Goal: Transaction & Acquisition: Download file/media

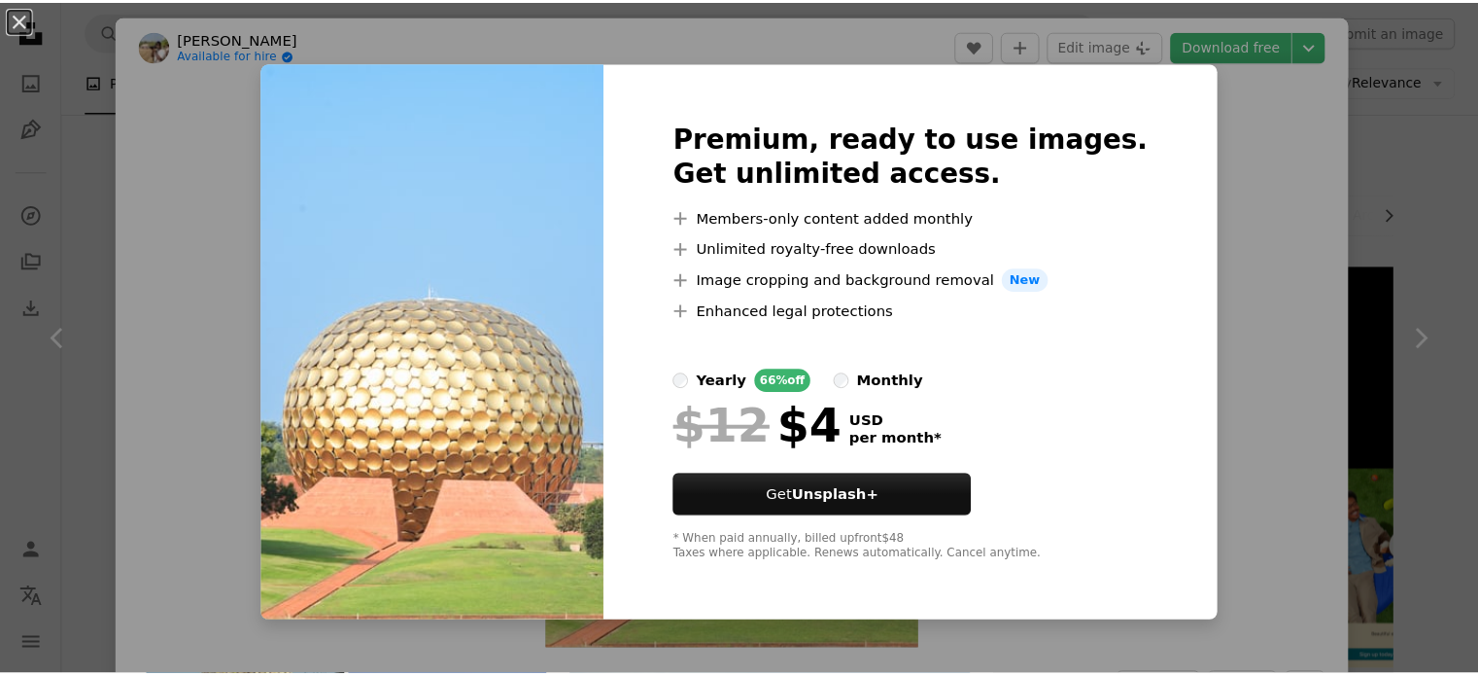
scroll to position [1166, 0]
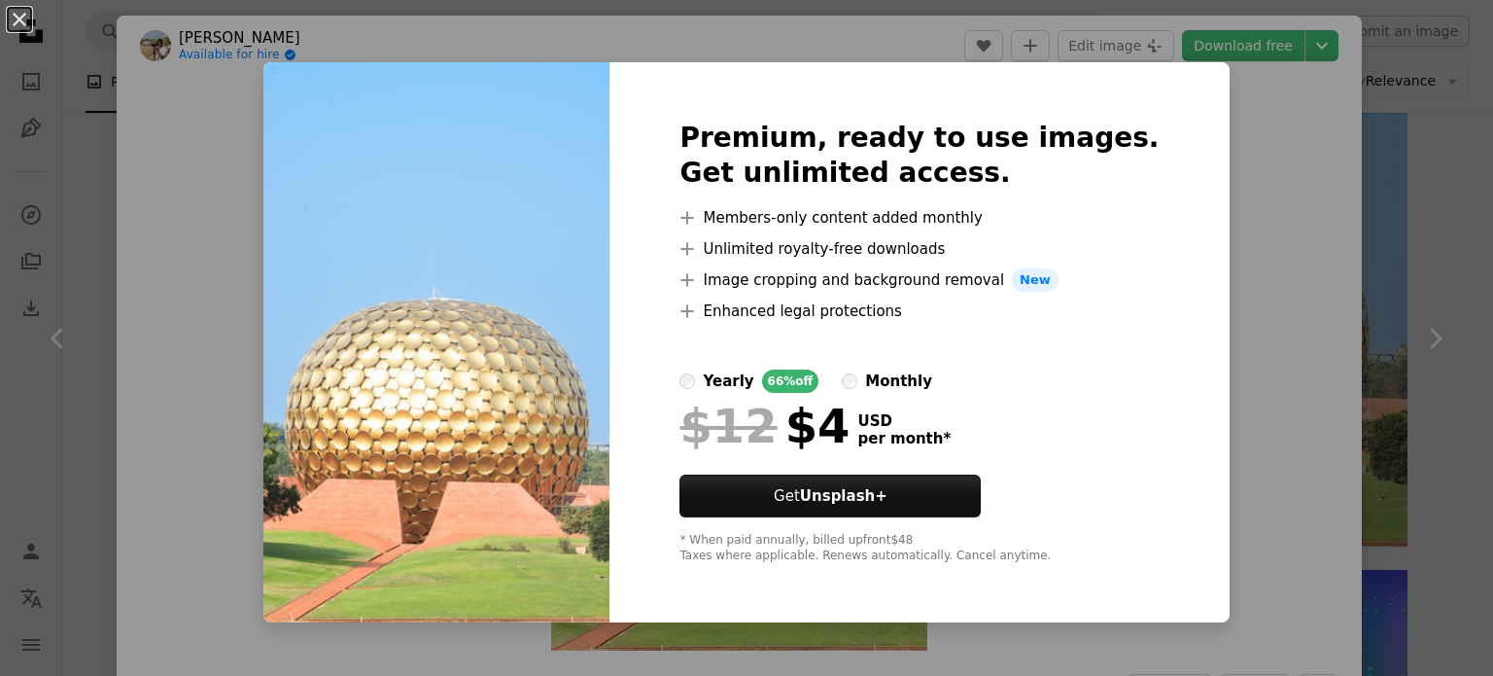
click at [385, 316] on img at bounding box center [436, 342] width 346 height 560
click at [18, 28] on button "An X shape" at bounding box center [19, 19] width 23 height 23
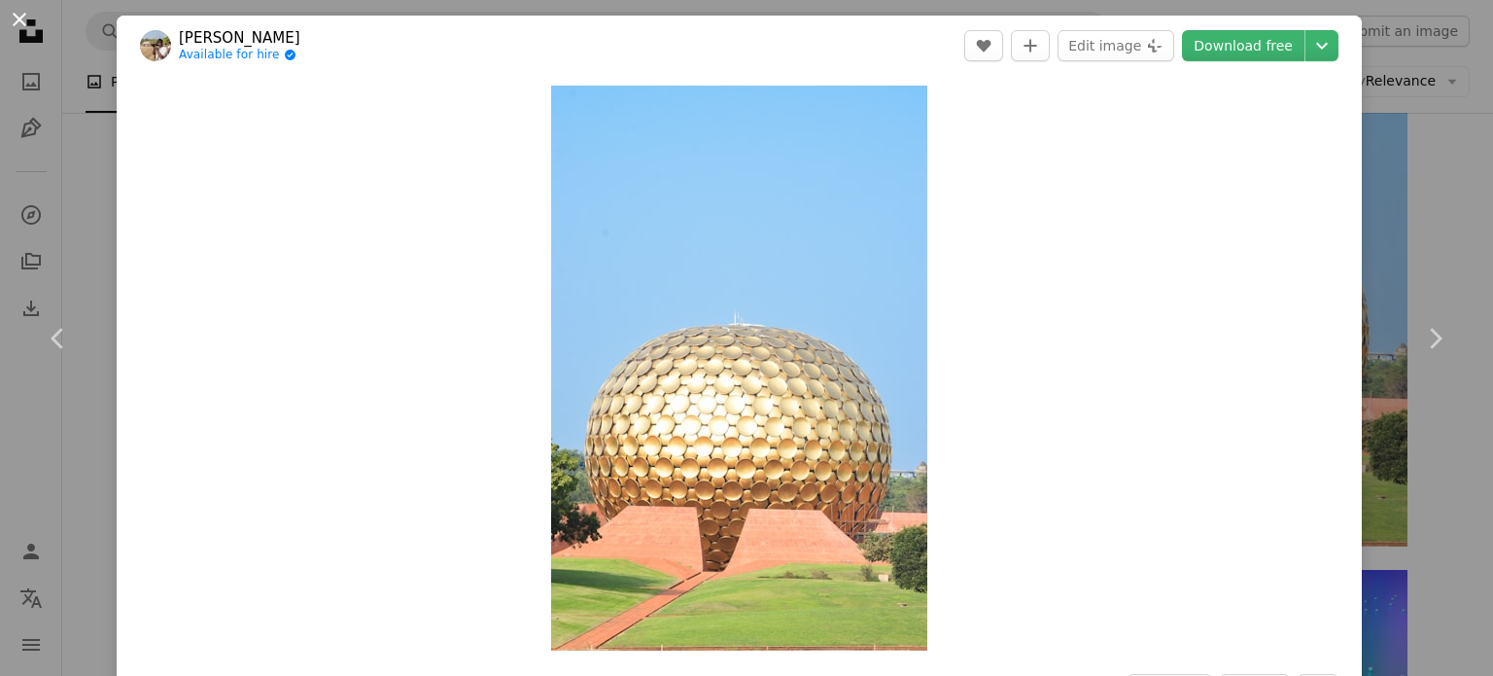
click at [16, 11] on button "An X shape" at bounding box center [19, 19] width 23 height 23
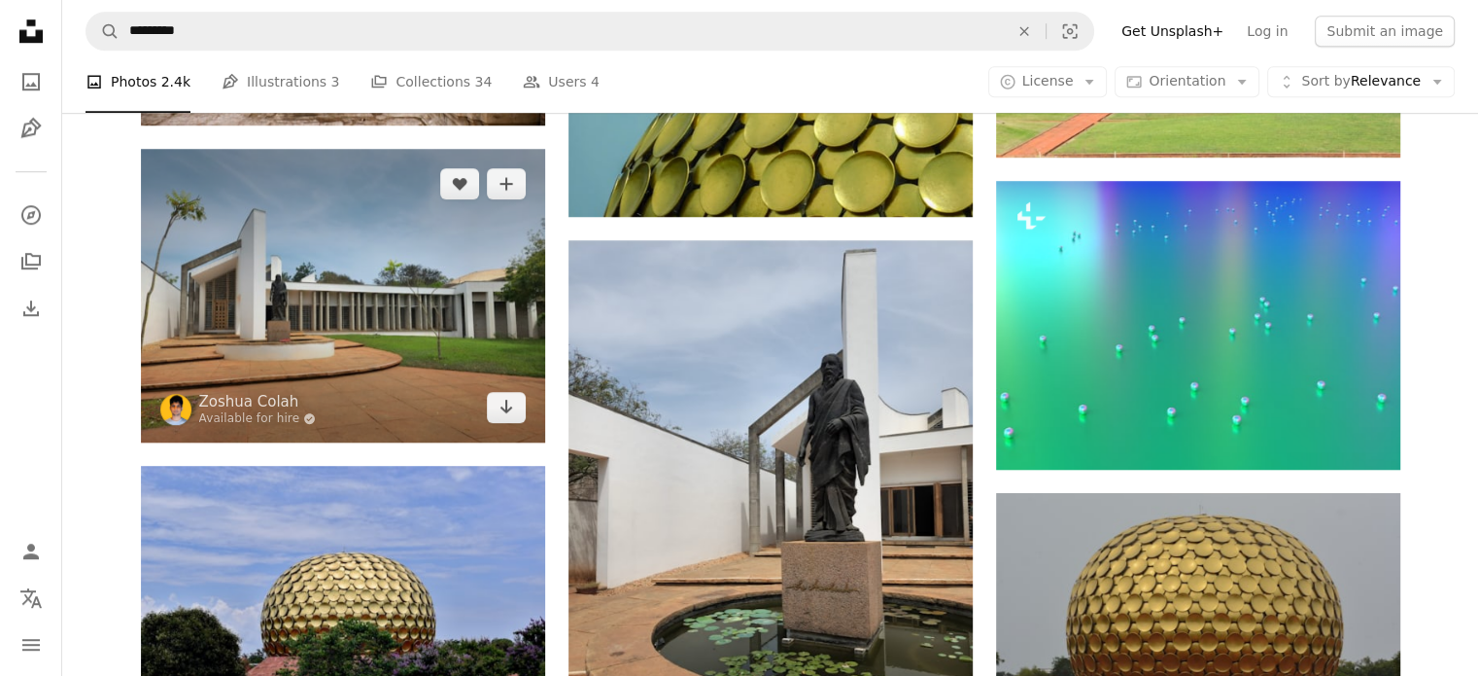
scroll to position [1750, 0]
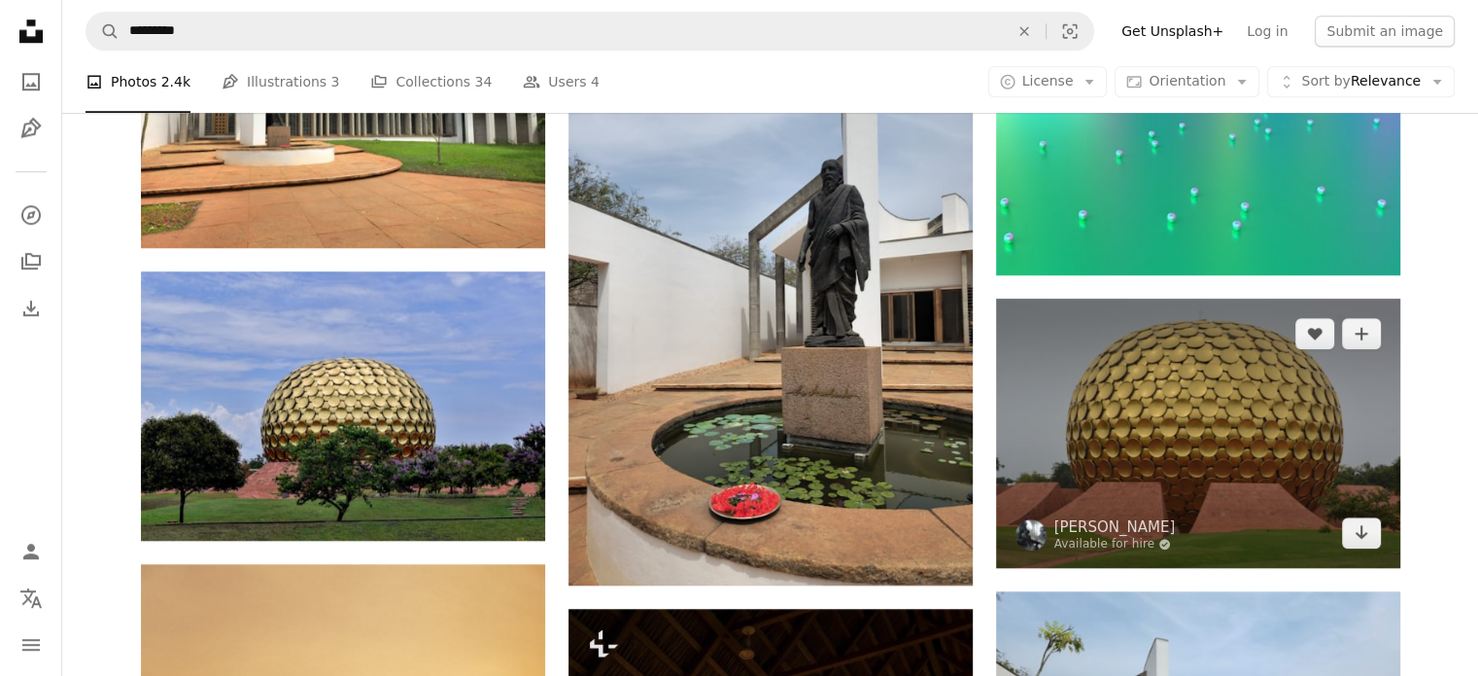
click at [1108, 424] on img at bounding box center [1198, 432] width 404 height 269
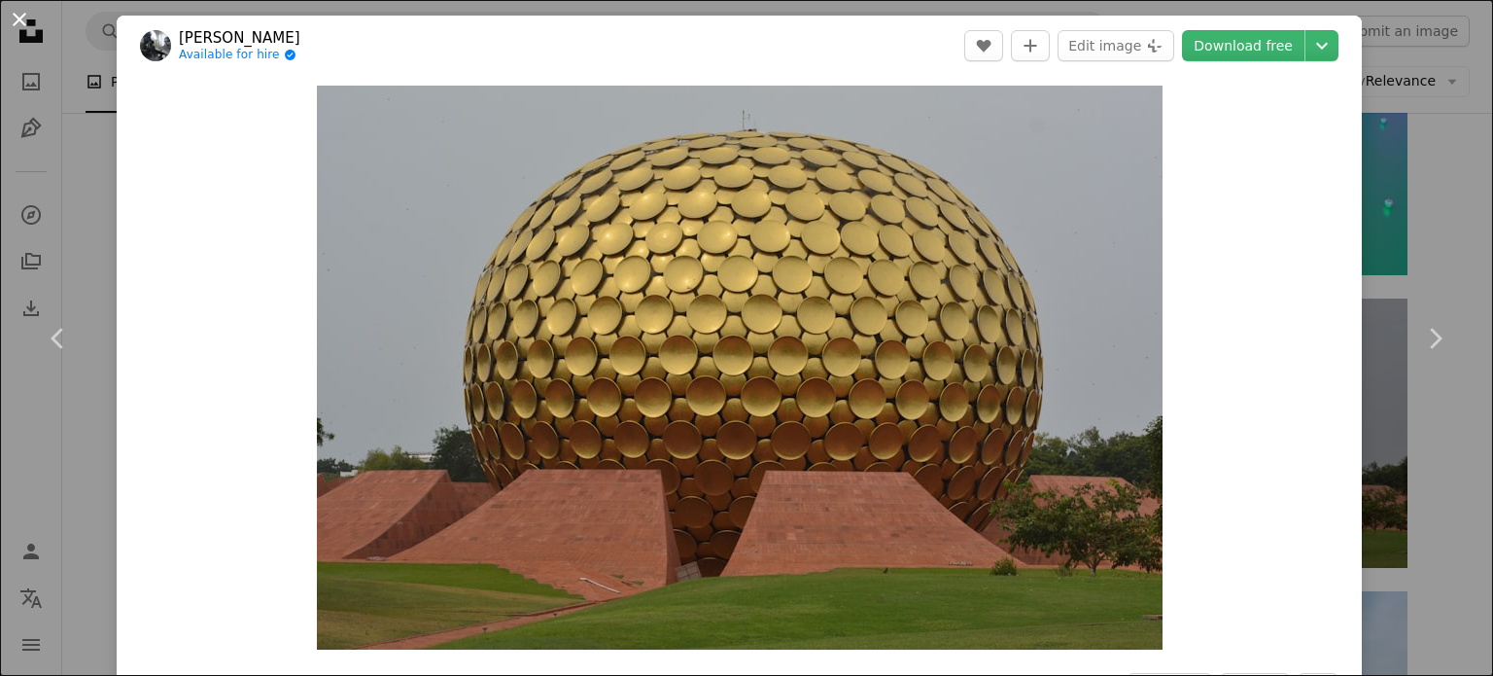
click at [17, 11] on button "An X shape" at bounding box center [19, 19] width 23 height 23
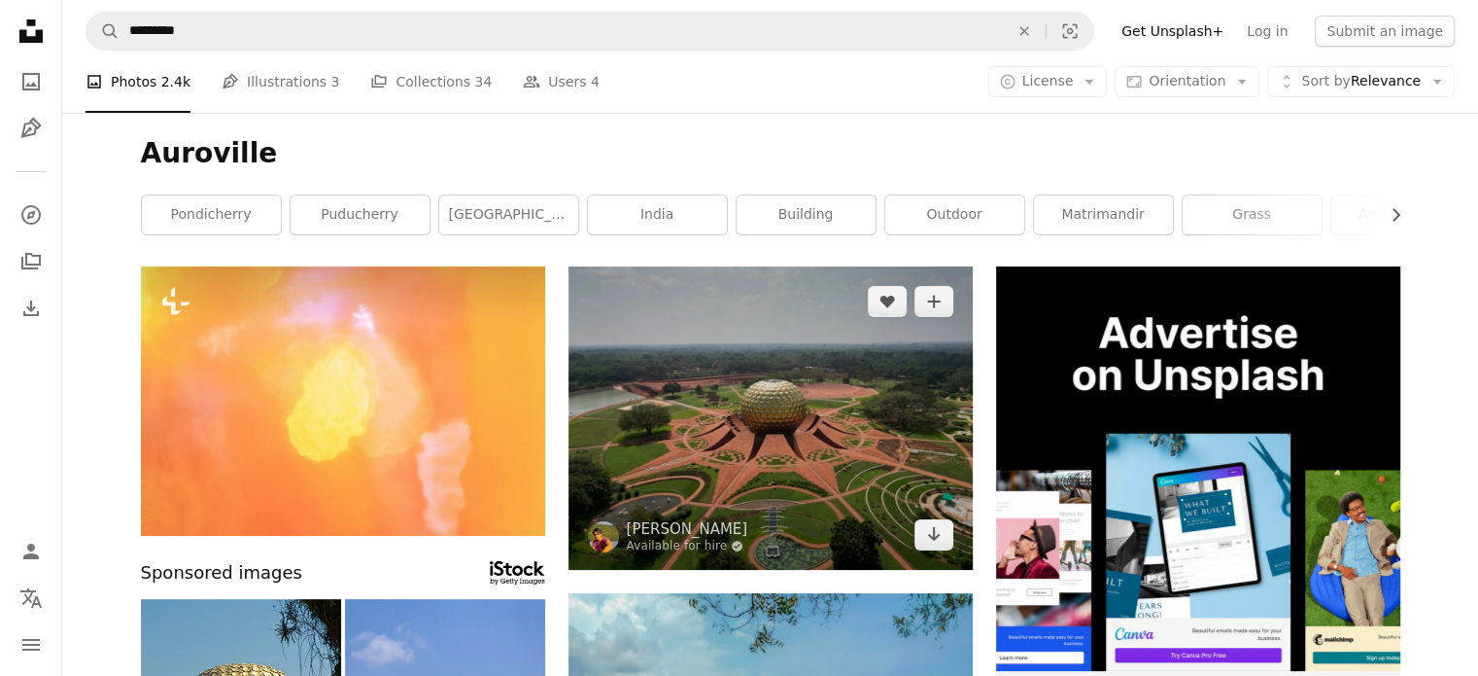
click at [766, 430] on img at bounding box center [771, 417] width 404 height 303
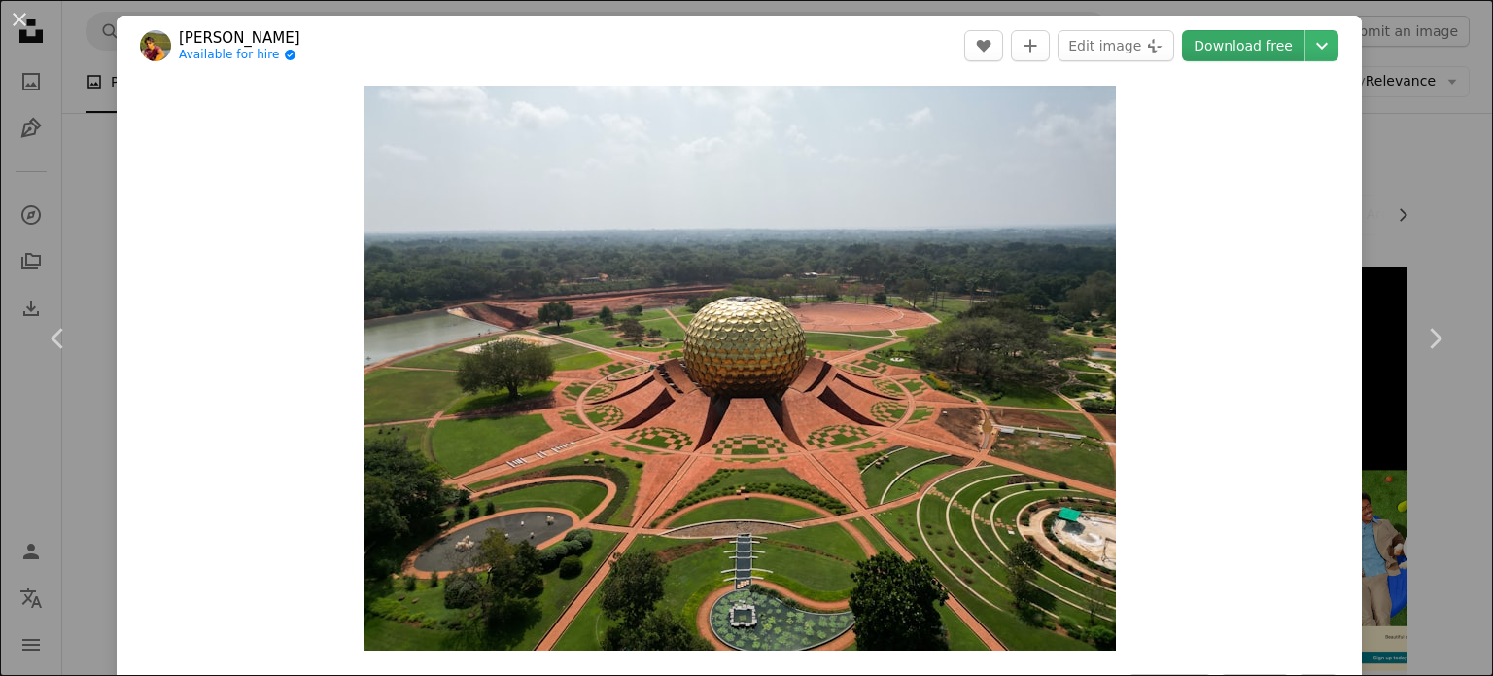
click at [1197, 50] on link "Download free" at bounding box center [1243, 45] width 122 height 31
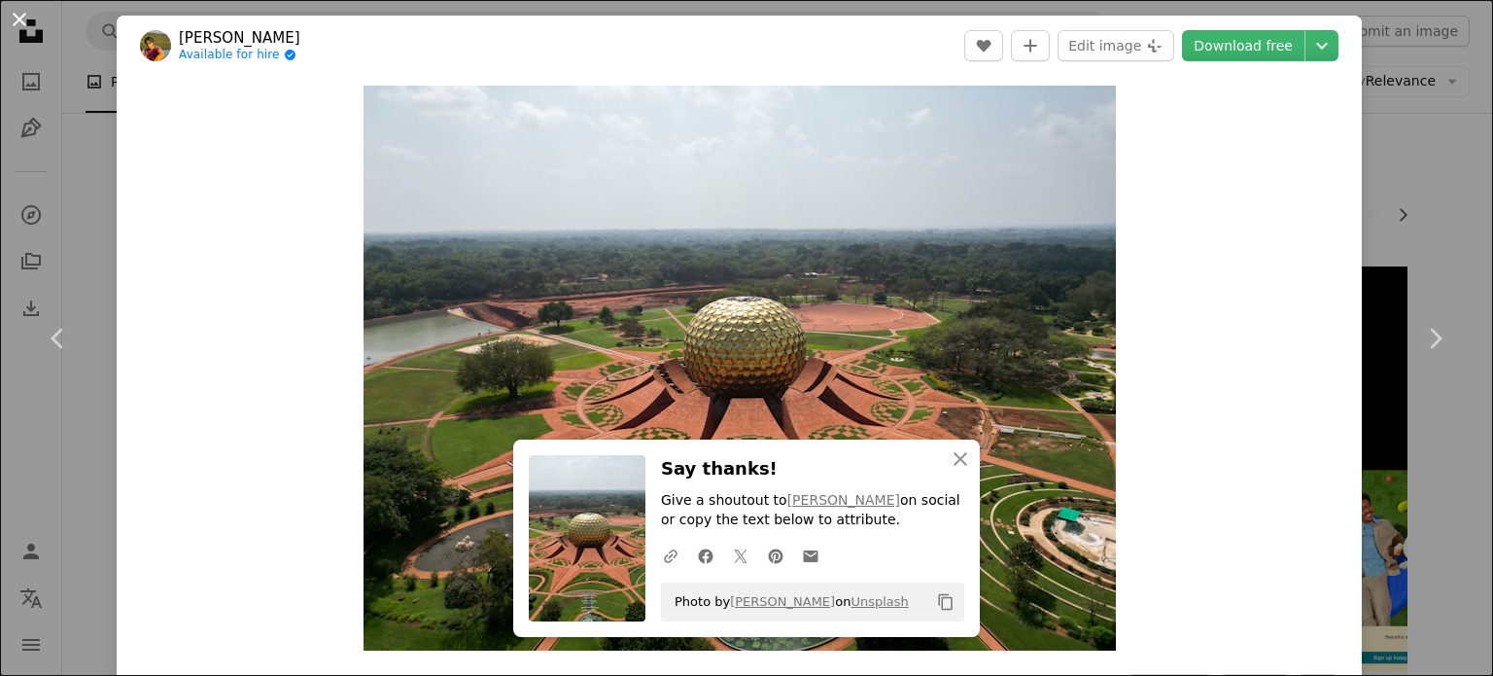
click at [25, 30] on button "An X shape" at bounding box center [19, 19] width 23 height 23
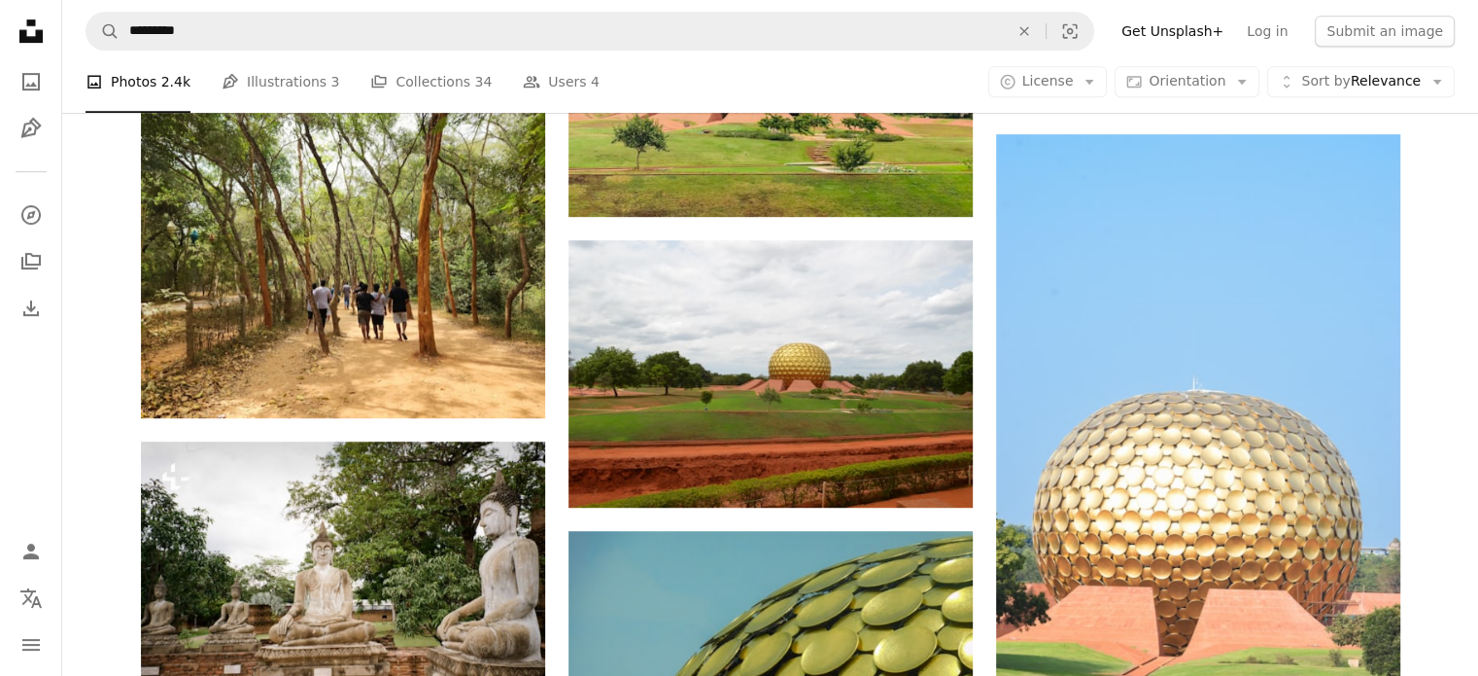
scroll to position [1166, 0]
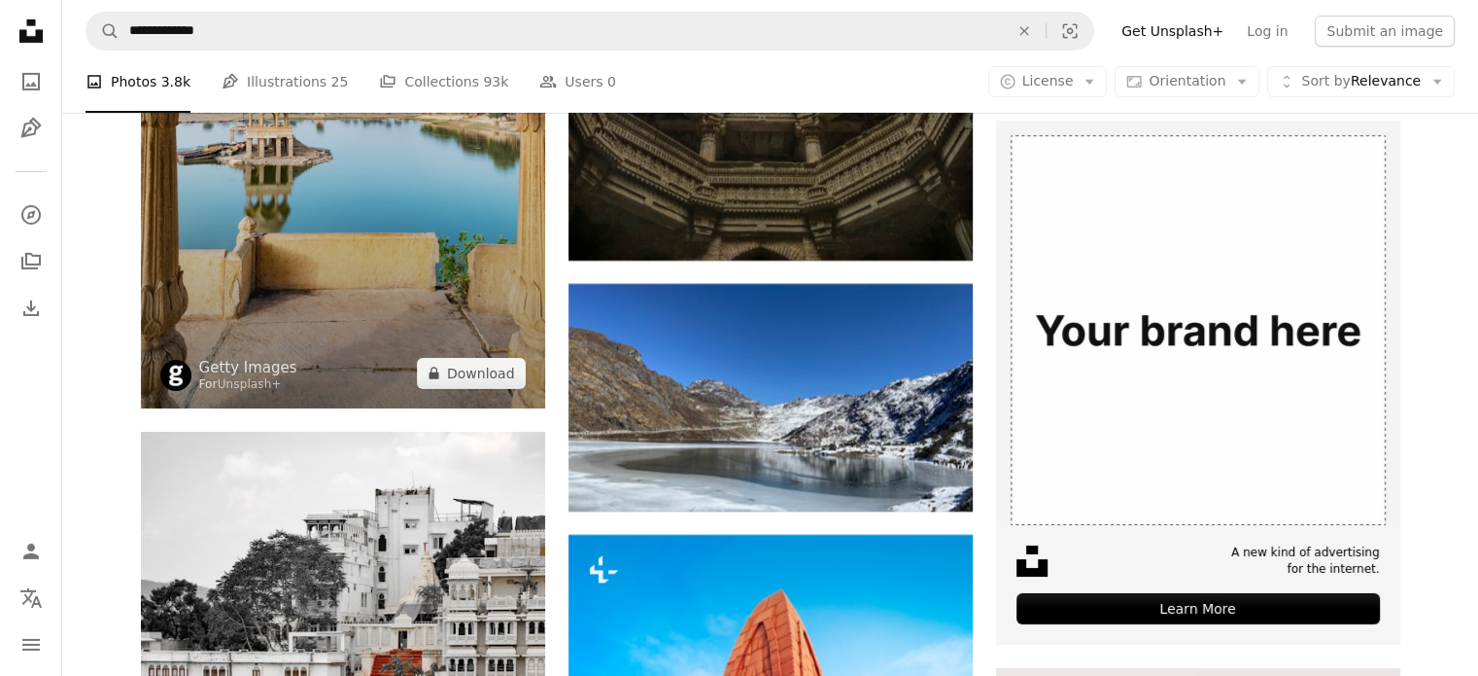
scroll to position [6804, 0]
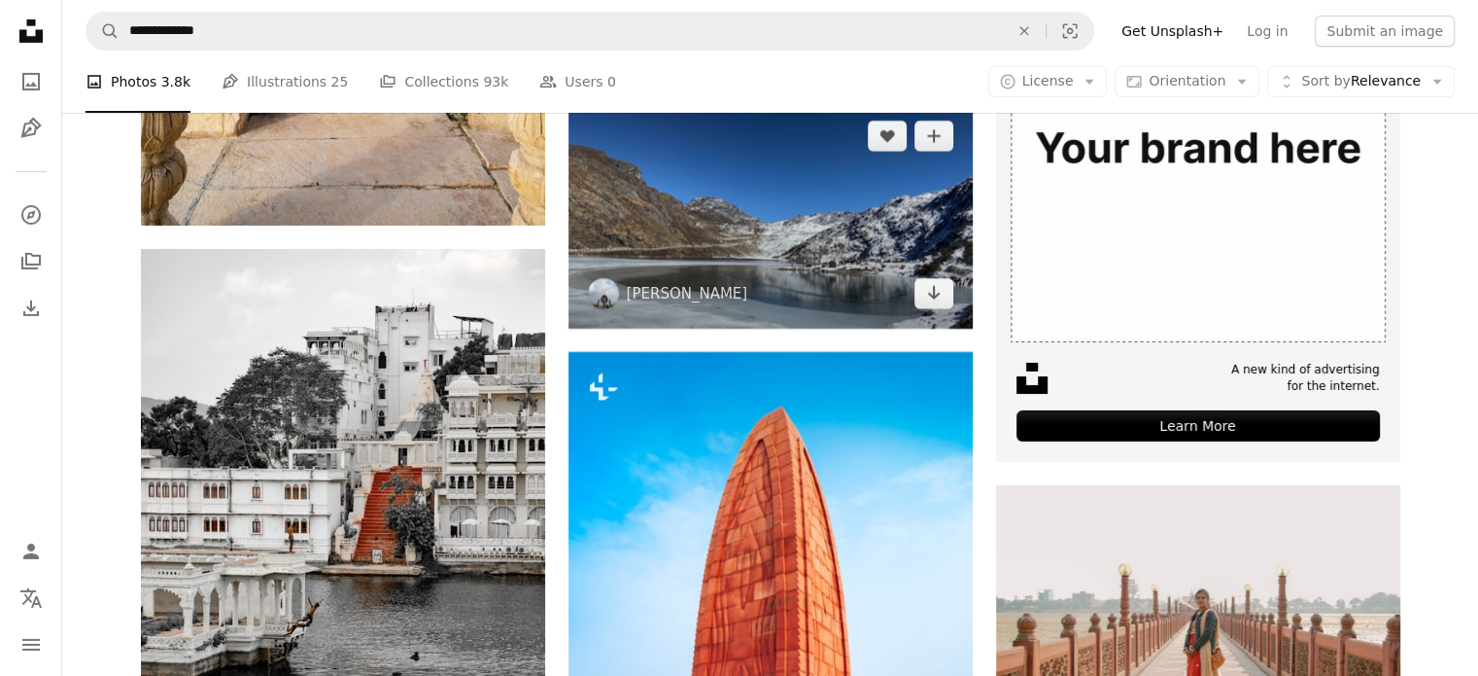
click at [641, 211] on img at bounding box center [771, 214] width 404 height 227
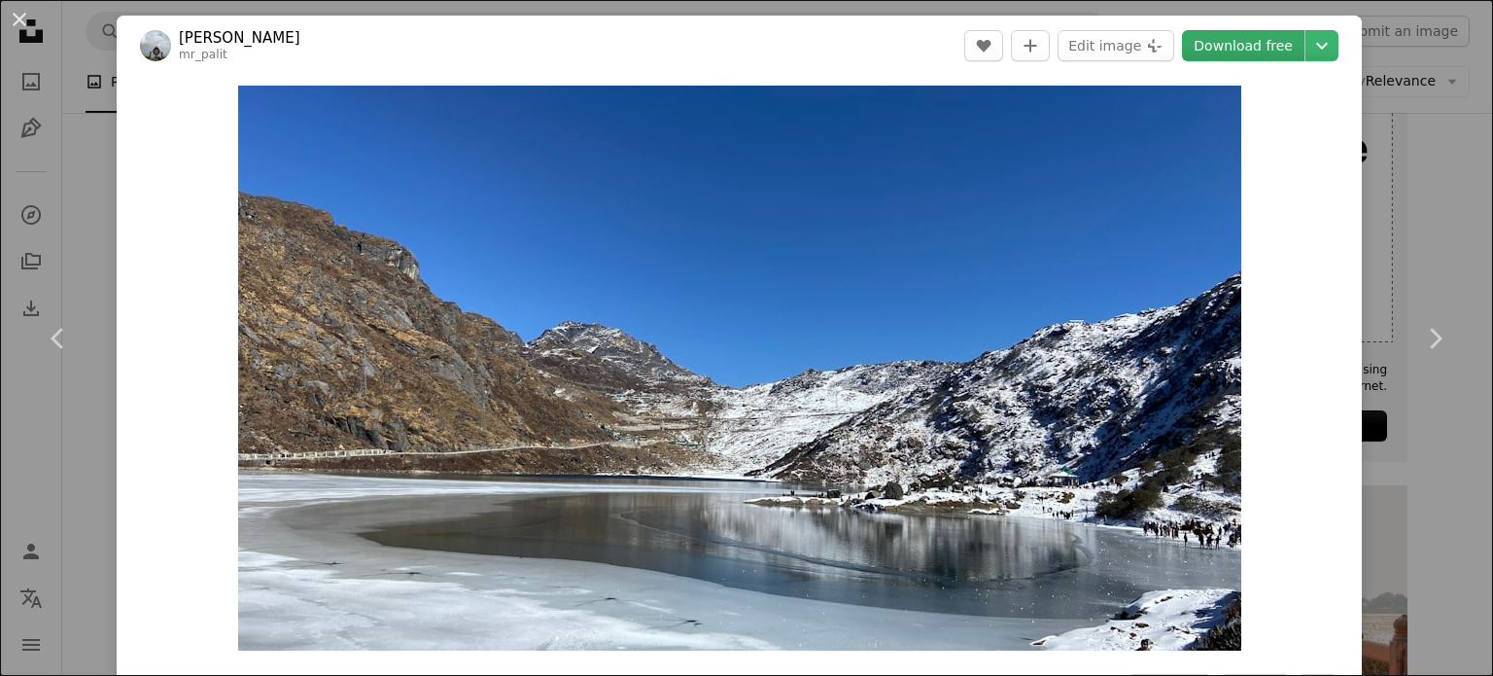
click at [1232, 45] on link "Download free" at bounding box center [1243, 45] width 122 height 31
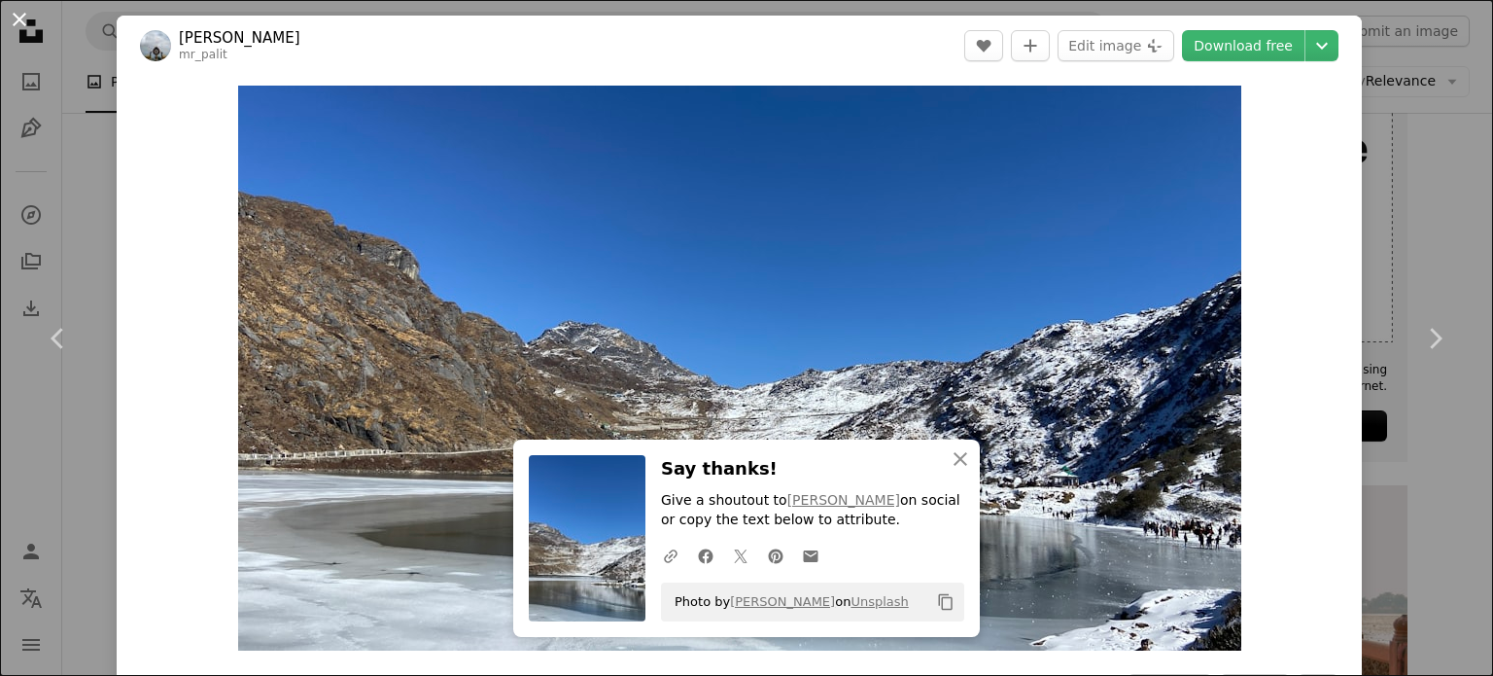
click at [21, 26] on button "An X shape" at bounding box center [19, 19] width 23 height 23
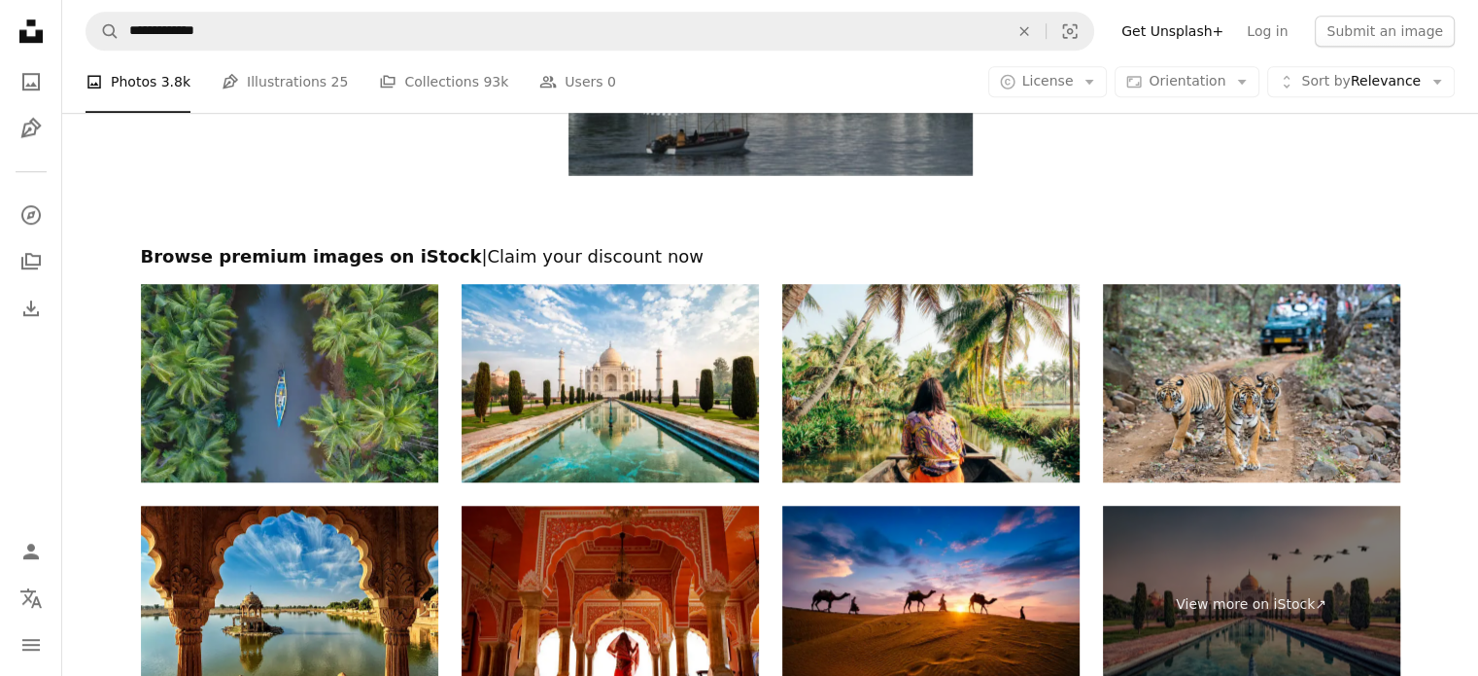
scroll to position [8942, 0]
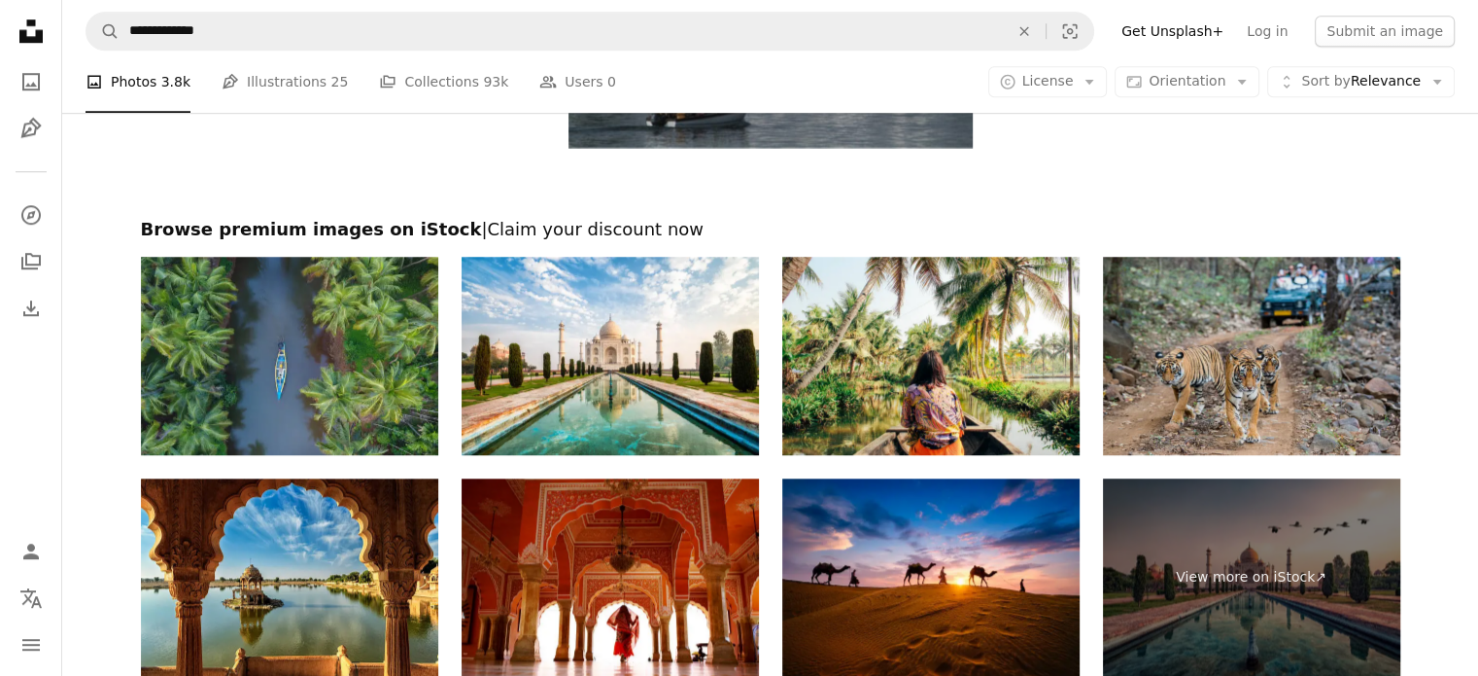
click at [1213, 324] on img at bounding box center [1251, 356] width 297 height 198
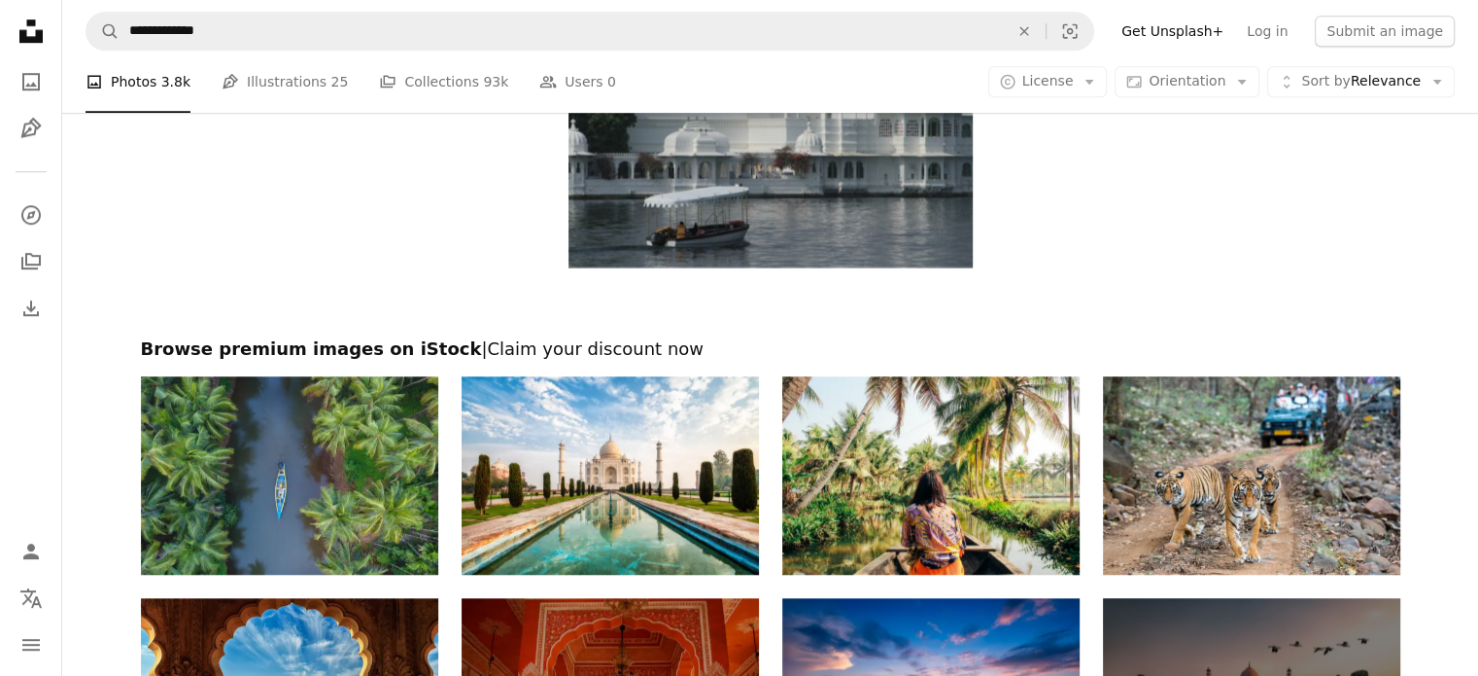
scroll to position [8919, 0]
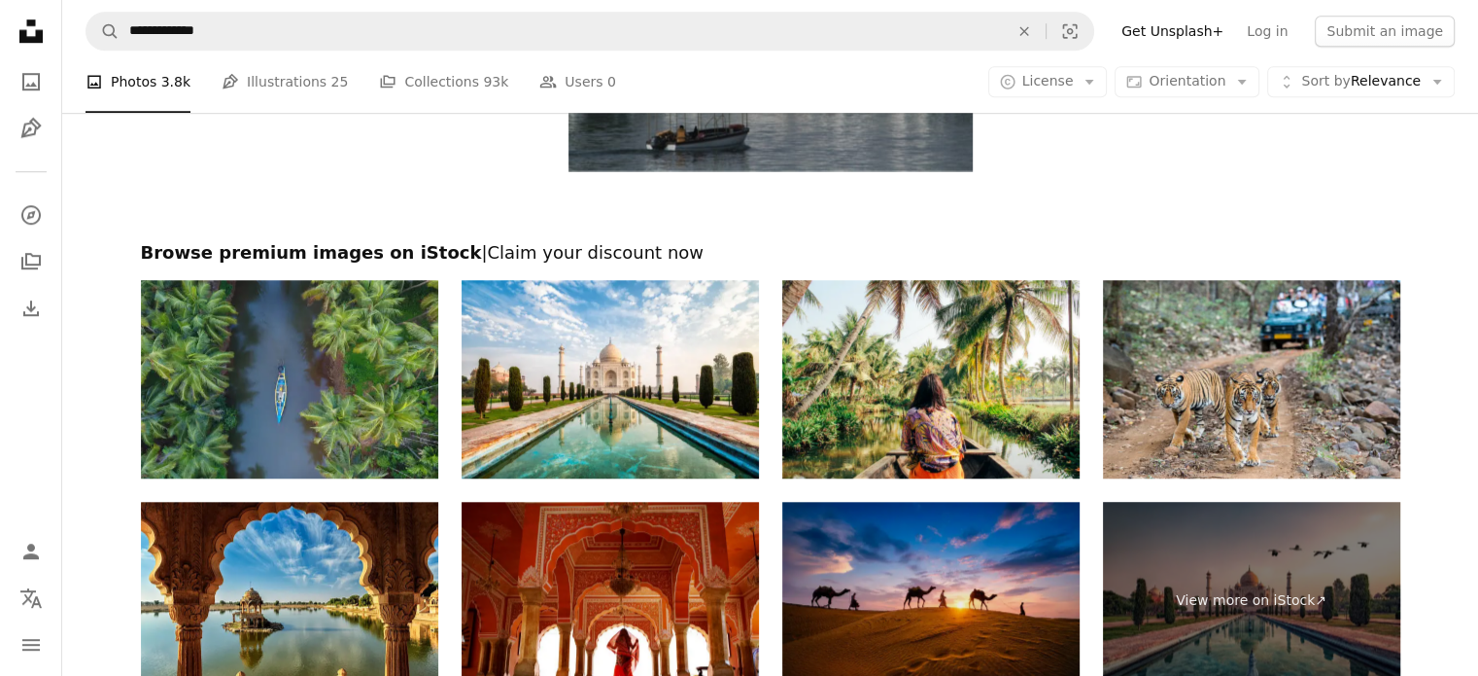
click at [885, 568] on img at bounding box center [930, 601] width 297 height 198
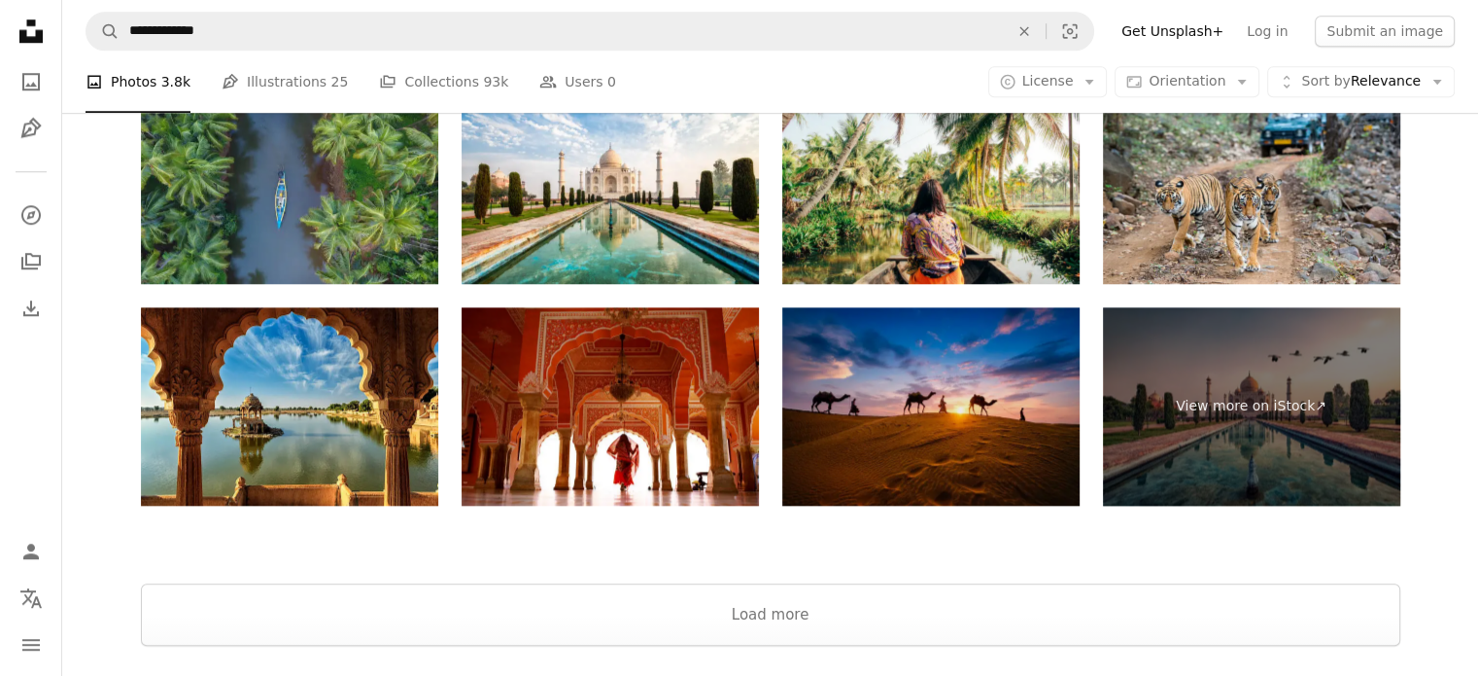
click at [922, 378] on img at bounding box center [930, 406] width 297 height 198
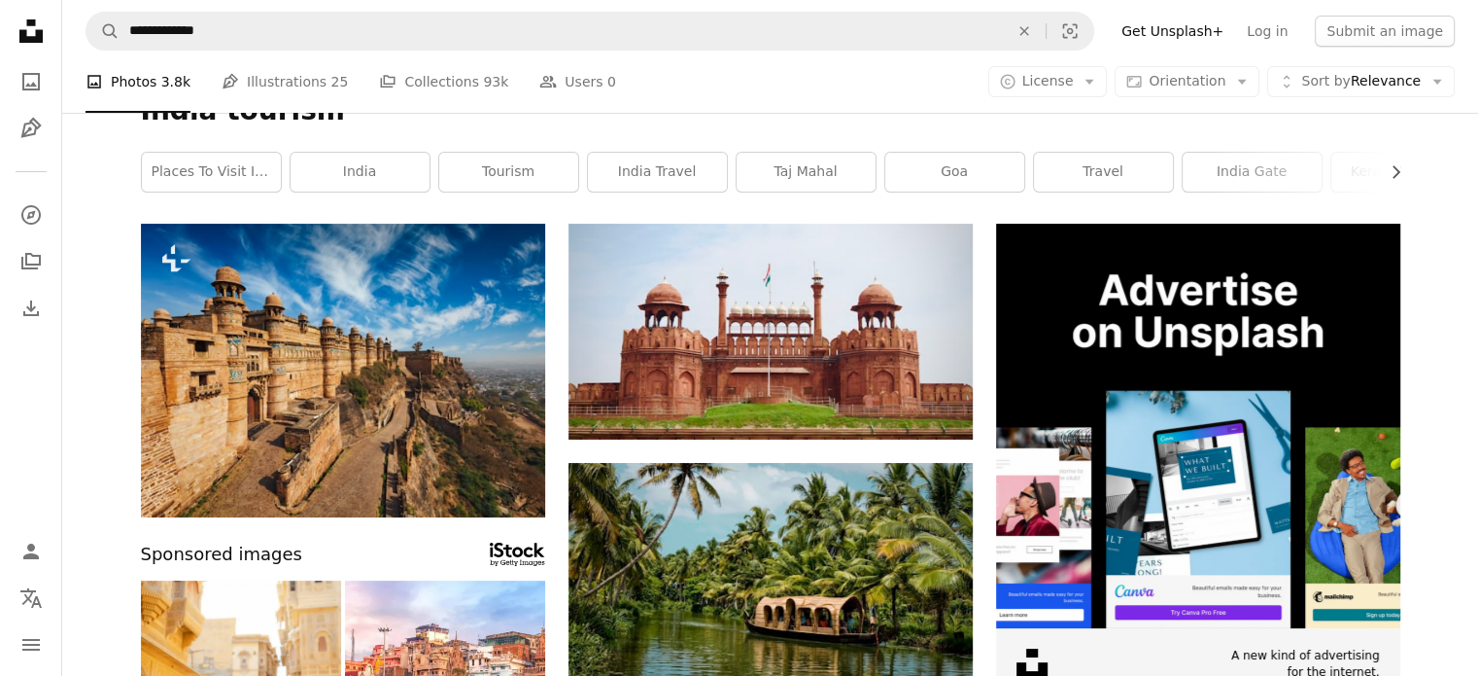
scroll to position [0, 0]
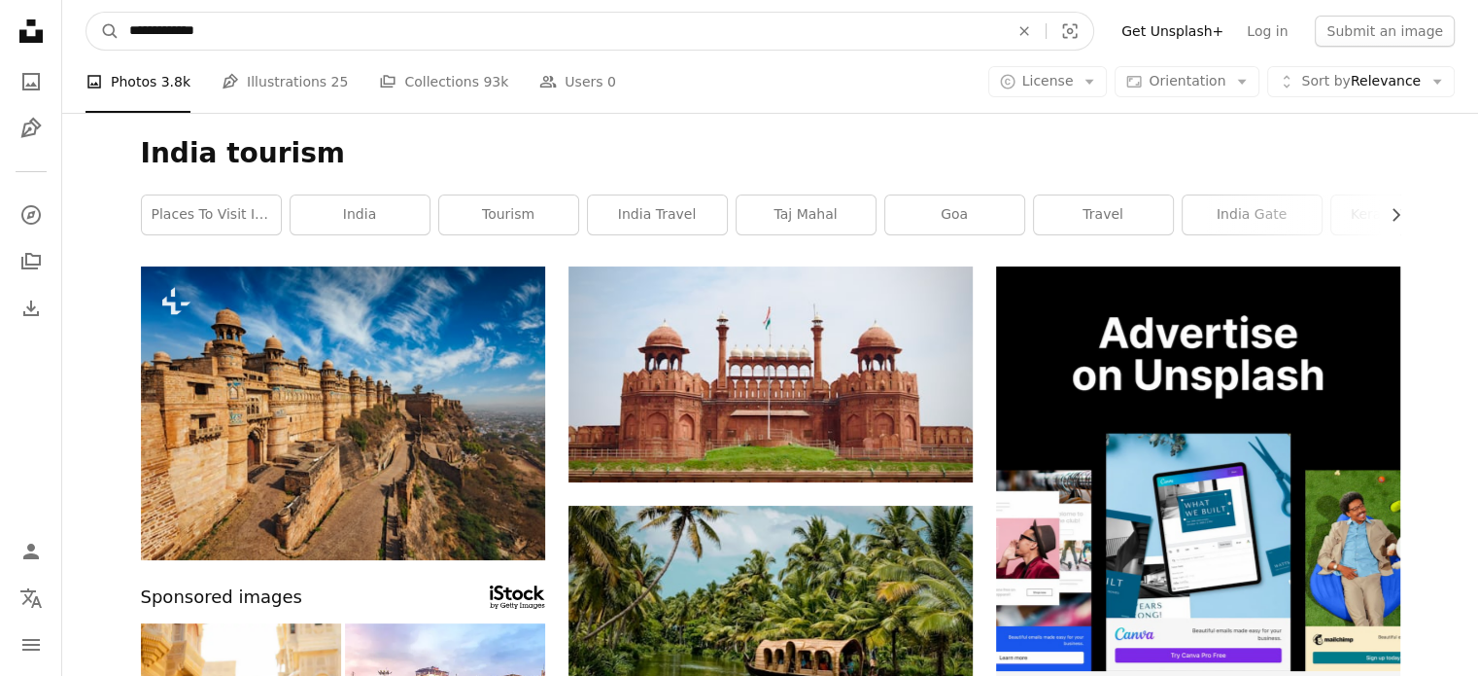
click at [402, 34] on input "**********" at bounding box center [562, 31] width 884 height 37
type input "**********"
click button "A magnifying glass" at bounding box center [103, 31] width 33 height 37
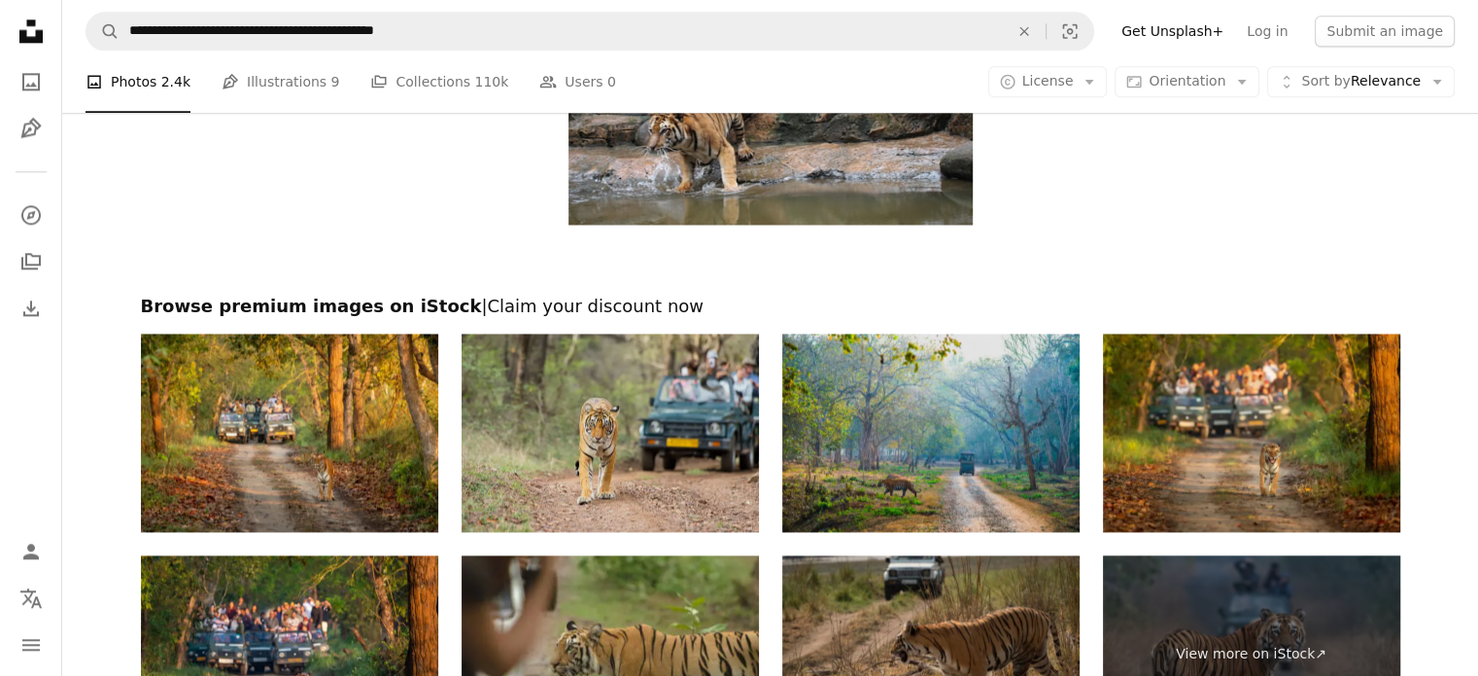
scroll to position [2527, 0]
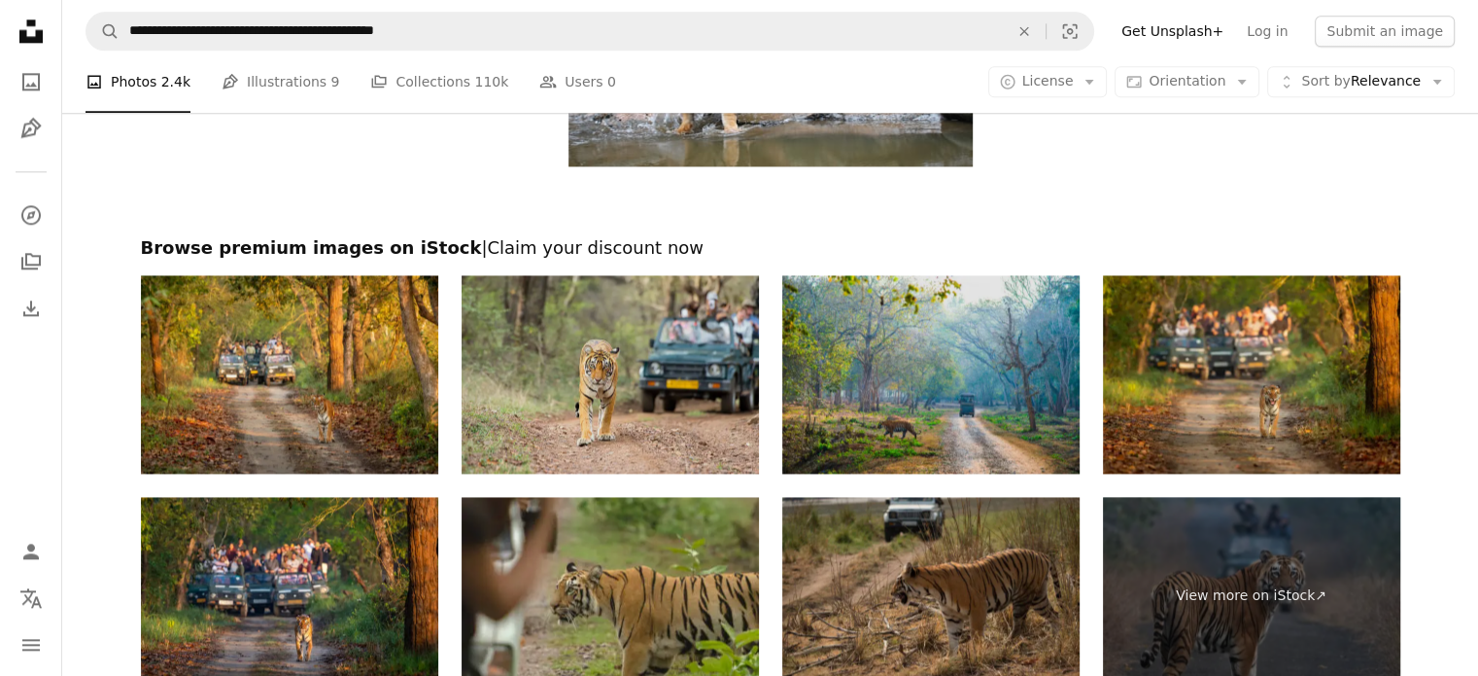
click at [585, 380] on img at bounding box center [610, 374] width 297 height 198
